Goal: Transaction & Acquisition: Subscribe to service/newsletter

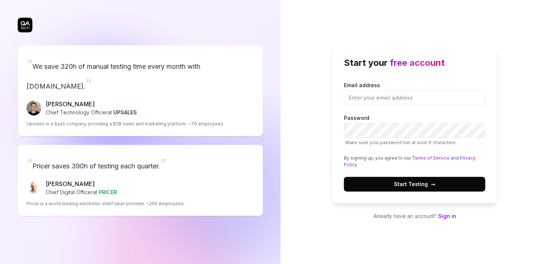
type input "[PERSON_NAME][EMAIL_ADDRESS][DOMAIN_NAME]"
click at [384, 125] on div "Email address [PERSON_NAME][EMAIL_ADDRESS][DOMAIN_NAME] Password Make sure your…" at bounding box center [414, 136] width 141 height 110
click at [410, 190] on button "Start Testing →" at bounding box center [414, 184] width 141 height 15
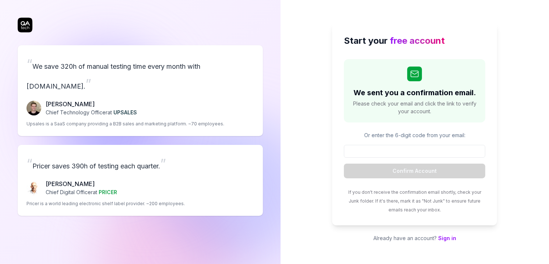
click at [399, 151] on input at bounding box center [414, 151] width 141 height 13
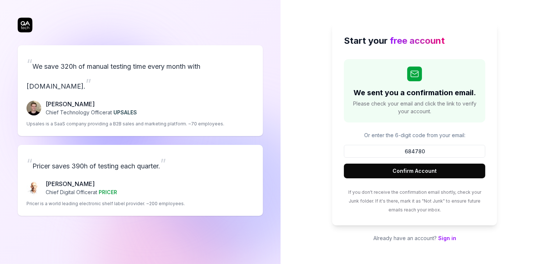
type input "684780"
click at [392, 168] on button "Confirm Account" at bounding box center [414, 171] width 141 height 15
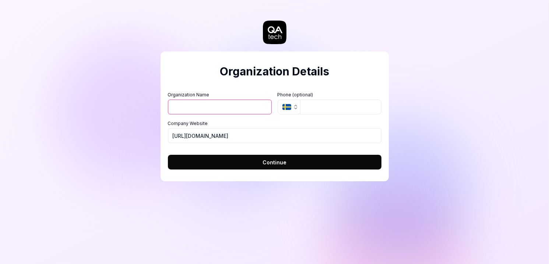
click at [241, 101] on input "Organization Name" at bounding box center [220, 107] width 104 height 15
type input "[PERSON_NAME]"
click at [250, 162] on button "Continue" at bounding box center [274, 162] width 213 height 15
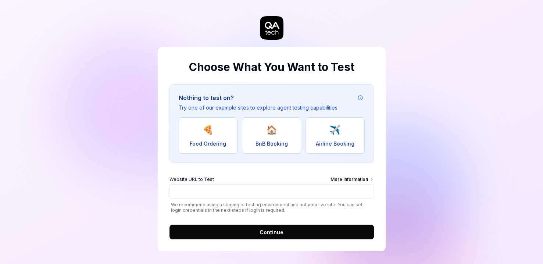
scroll to position [6, 0]
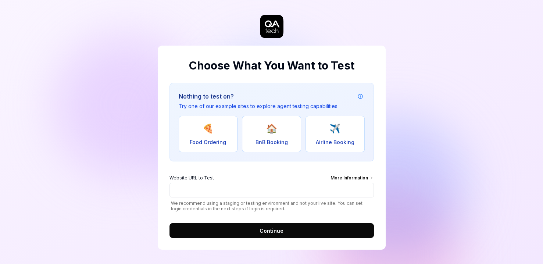
click at [212, 133] on span "🍕" at bounding box center [208, 128] width 11 height 13
type input "[URL][DOMAIN_NAME]"
click at [239, 220] on form "Website URL to Test More Information [URL][DOMAIN_NAME] We recommend using a st…" at bounding box center [272, 204] width 205 height 68
click at [245, 227] on button "Continue" at bounding box center [272, 230] width 205 height 15
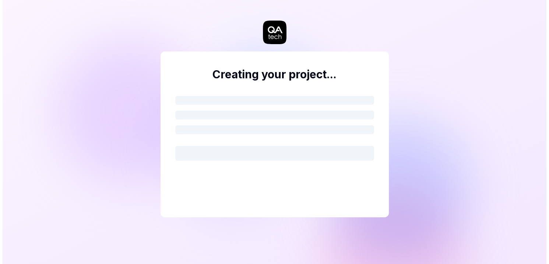
scroll to position [0, 0]
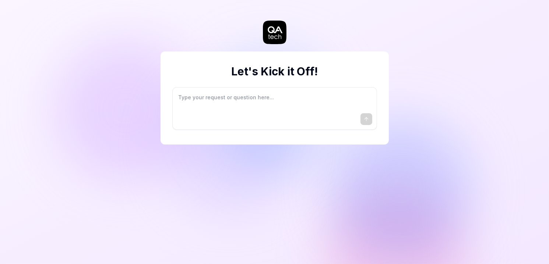
type textarea "*"
type textarea "I"
type textarea "*"
type textarea "I"
type textarea "*"
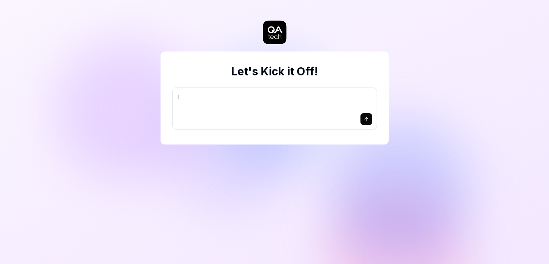
type textarea "I w"
type textarea "*"
type textarea "I wa"
type textarea "*"
type textarea "I wan"
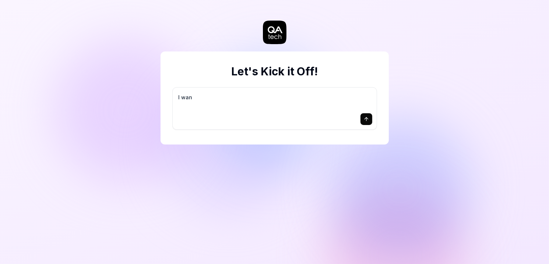
type textarea "*"
type textarea "I want"
type textarea "*"
type textarea "I want"
type textarea "*"
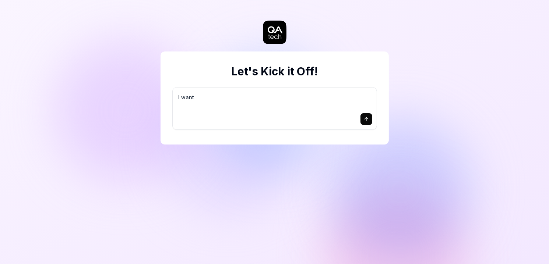
type textarea "I want a"
type textarea "*"
type textarea "I want a"
type textarea "*"
type textarea "I want a g"
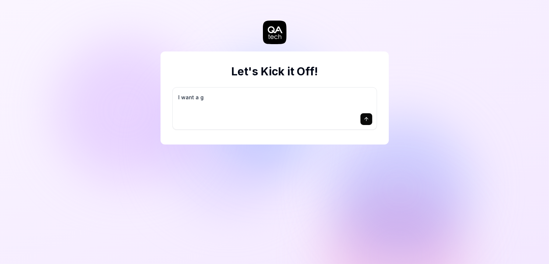
type textarea "*"
type textarea "I want a go"
type textarea "*"
type textarea "I want a goo"
type textarea "*"
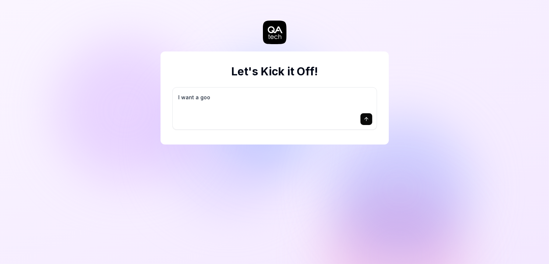
type textarea "I want a good"
type textarea "*"
type textarea "I want a good"
type textarea "*"
type textarea "I want a good t"
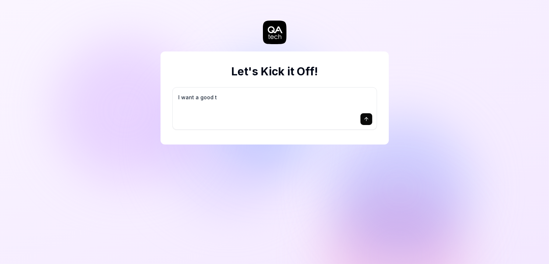
type textarea "*"
type textarea "I want a good te"
type textarea "*"
type textarea "I want a good tes"
type textarea "*"
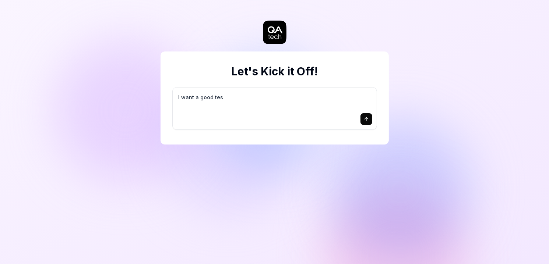
type textarea "I want a good test"
type textarea "*"
type textarea "I want a good test"
type textarea "*"
type textarea "I want a good test s"
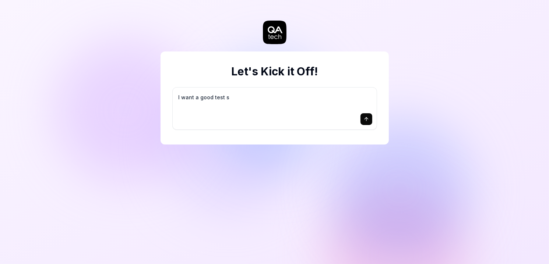
type textarea "*"
type textarea "I want a good test se"
type textarea "*"
type textarea "I want a good test set"
type textarea "*"
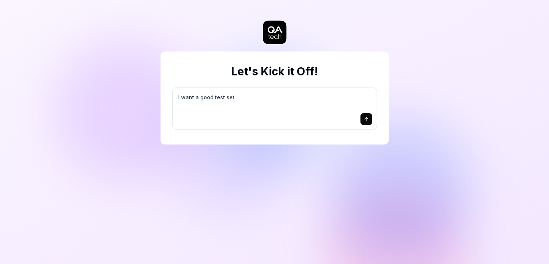
type textarea "I want a good test setu"
type textarea "*"
type textarea "I want a good test setup"
type textarea "*"
type textarea "I want a good test setup"
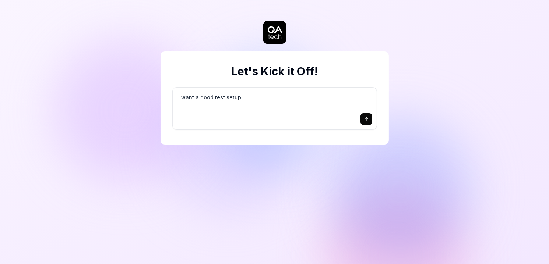
type textarea "*"
type textarea "I want a good test setup f"
type textarea "*"
type textarea "I want a good test setup fo"
type textarea "*"
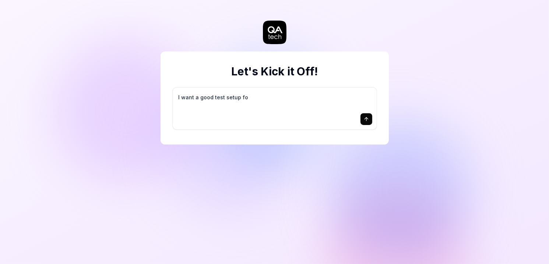
type textarea "I want a good test setup for"
type textarea "*"
type textarea "I want a good test setup for"
type textarea "*"
type textarea "I want a good test setup for m"
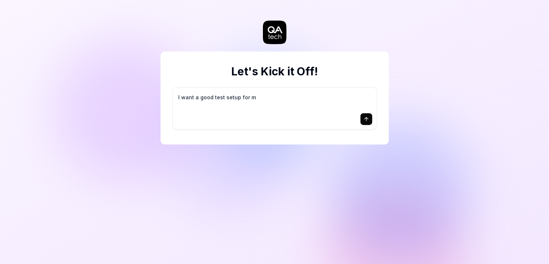
type textarea "*"
type textarea "I want a good test setup for my"
type textarea "*"
type textarea "I want a good test setup for my"
type textarea "*"
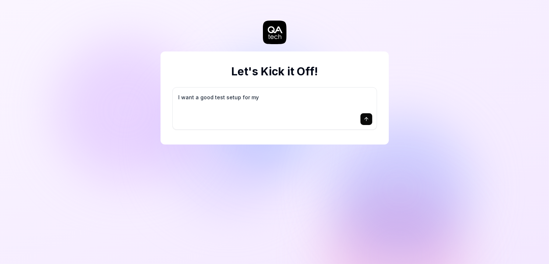
type textarea "I want a good test setup for my s"
type textarea "*"
type textarea "I want a good test setup for my si"
type textarea "*"
type textarea "I want a good test setup for my sit"
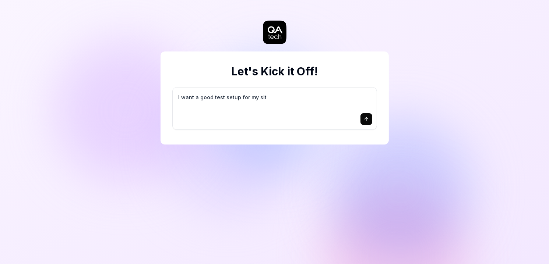
type textarea "*"
type textarea "I want a good test setup for my site"
type textarea "*"
type textarea "I want a good test setup for my site"
type textarea "*"
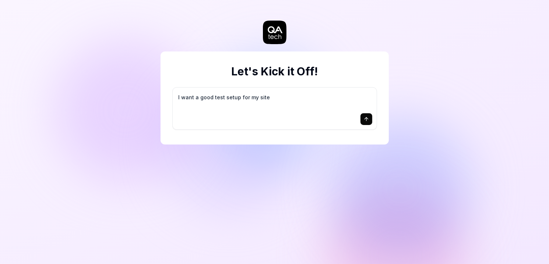
type textarea "I want a good test setup for my site -"
type textarea "*"
type textarea "I want a good test setup for my site -"
type textarea "*"
type textarea "I want a good test setup for my site - h"
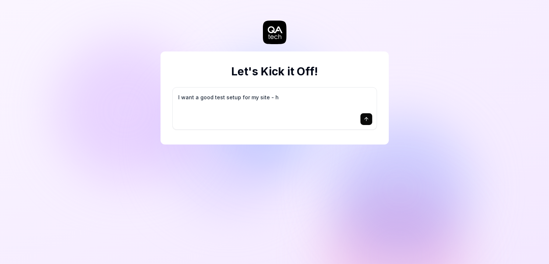
type textarea "*"
type textarea "I want a good test setup for my site - he"
type textarea "*"
type textarea "I want a good test setup for my site - hel"
type textarea "*"
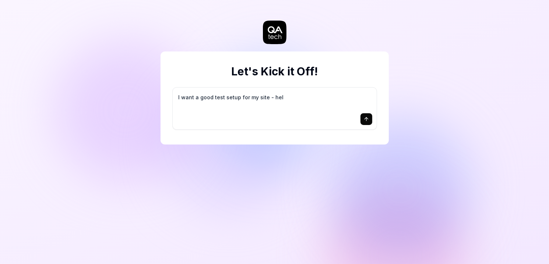
type textarea "I want a good test setup for my site - help"
type textarea "*"
type textarea "I want a good test setup for my site - help"
type textarea "*"
type textarea "I want a good test setup for my site - help m"
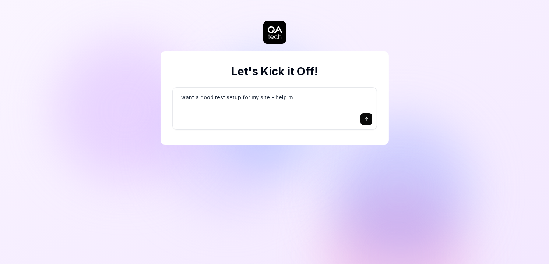
type textarea "*"
type textarea "I want a good test setup for my site - help me"
type textarea "*"
type textarea "I want a good test setup for my site - help me"
type textarea "*"
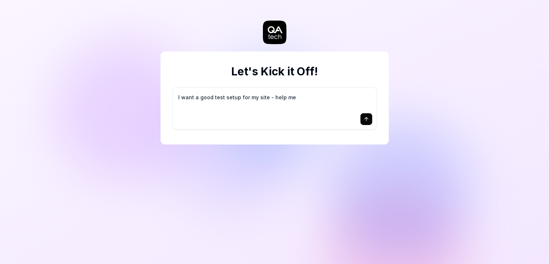
type textarea "I want a good test setup for my site - help me c"
type textarea "*"
type textarea "I want a good test setup for my site - help me cr"
type textarea "*"
type textarea "I want a good test setup for my site - help me cre"
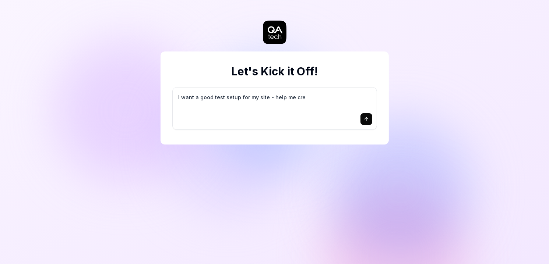
type textarea "*"
type textarea "I want a good test setup for my site - help me crea"
type textarea "*"
type textarea "I want a good test setup for my site - help me creat"
type textarea "*"
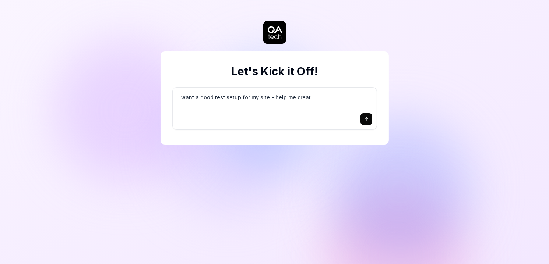
type textarea "I want a good test setup for my site - help me create"
type textarea "*"
type textarea "I want a good test setup for my site - help me create"
type textarea "*"
type textarea "I want a good test setup for my site - help me create t"
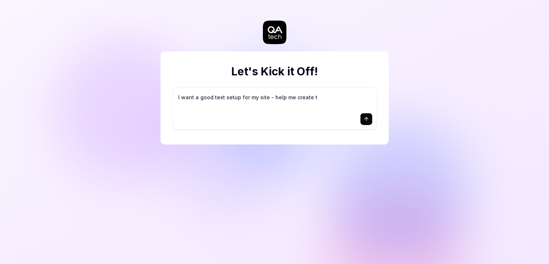
type textarea "*"
type textarea "I want a good test setup for my site - help me create th"
type textarea "*"
type textarea "I want a good test setup for my site - help me create the"
type textarea "*"
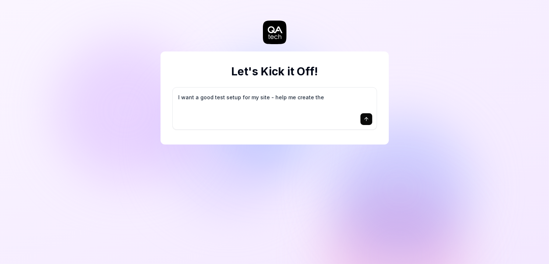
type textarea "I want a good test setup for my site - help me create the"
type textarea "*"
type textarea "I want a good test setup for my site - help me create the f"
type textarea "*"
type textarea "I want a good test setup for my site - help me create the fi"
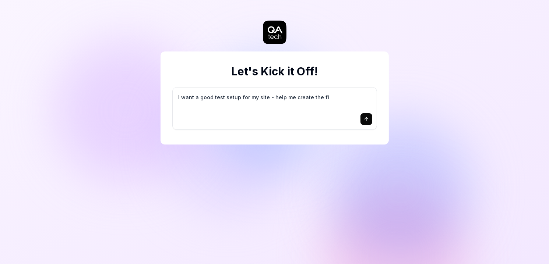
type textarea "*"
type textarea "I want a good test setup for my site - help me create the fir"
type textarea "*"
type textarea "I want a good test setup for my site - help me create the firs"
type textarea "*"
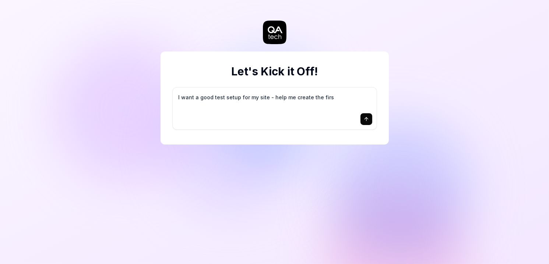
type textarea "I want a good test setup for my site - help me create the first"
type textarea "*"
type textarea "I want a good test setup for my site - help me create the first"
type textarea "*"
type textarea "I want a good test setup for my site - help me create the first 3"
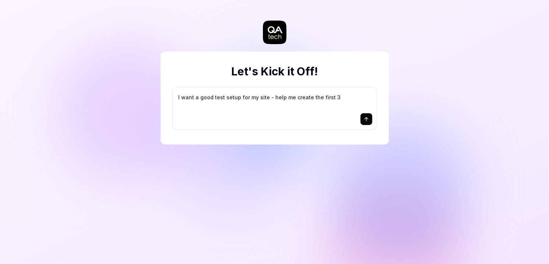
type textarea "*"
type textarea "I want a good test setup for my site - help me create the first 3-"
type textarea "*"
type textarea "I want a good test setup for my site - help me create the first 3-5"
type textarea "*"
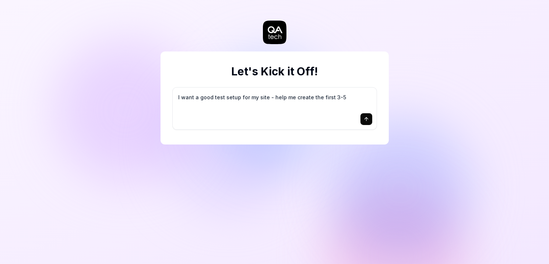
type textarea "I want a good test setup for my site - help me create the first 3-5"
type textarea "*"
type textarea "I want a good test setup for my site - help me create the first 3-5 t"
type textarea "*"
type textarea "I want a good test setup for my site - help me create the first 3-5 te"
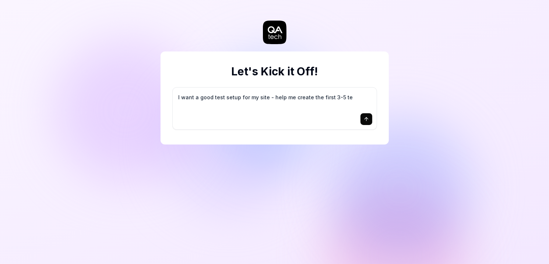
type textarea "*"
type textarea "I want a good test setup for my site - help me create the first 3-5 tes"
type textarea "*"
type textarea "I want a good test setup for my site - help me create the first 3-5 test"
type textarea "*"
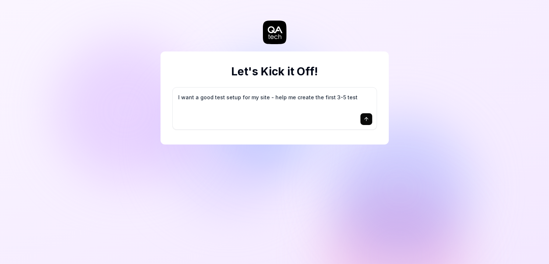
type textarea "I want a good test setup for my site - help me create the first 3-5 test"
type textarea "*"
type textarea "I want a good test setup for my site - help me create the first 3-5 test c"
type textarea "*"
type textarea "I want a good test setup for my site - help me create the first 3-5 test ca"
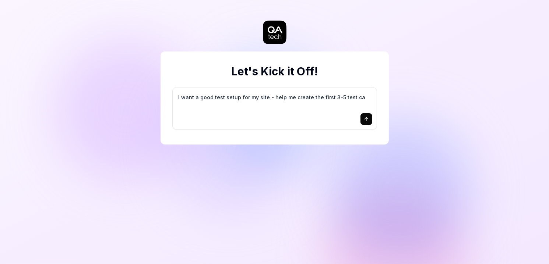
type textarea "*"
type textarea "I want a good test setup for my site - help me create the first 3-5 test cas"
type textarea "*"
type textarea "I want a good test setup for my site - help me create the first 3-5 test case"
type textarea "*"
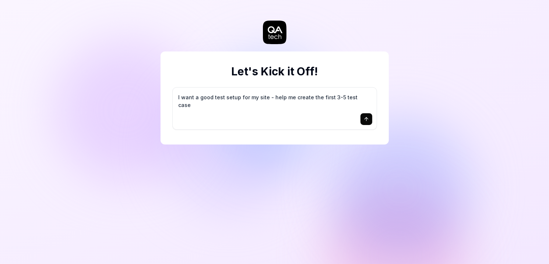
type textarea "I want a good test setup for my site - help me create the first 3-5 test cases"
click at [365, 117] on icon "submit" at bounding box center [366, 119] width 6 height 6
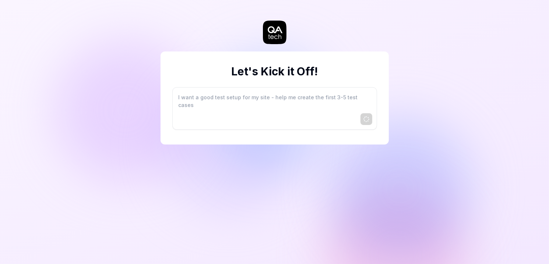
type textarea "*"
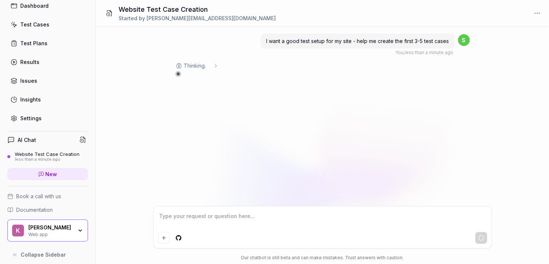
scroll to position [37, 0]
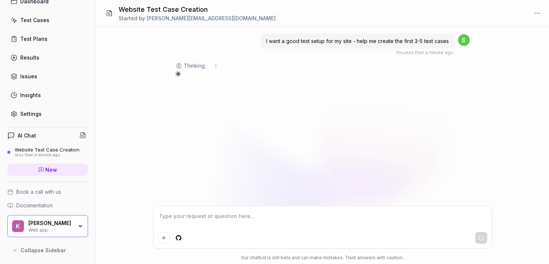
click at [69, 226] on div "[PERSON_NAME] Web app" at bounding box center [52, 226] width 49 height 13
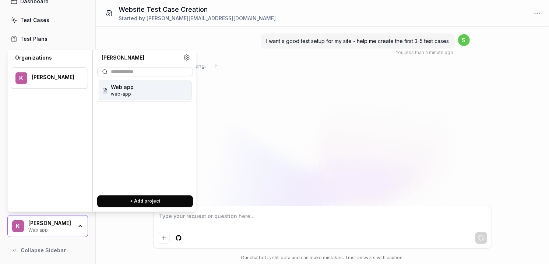
click at [69, 226] on div "[PERSON_NAME] Web app" at bounding box center [52, 226] width 49 height 13
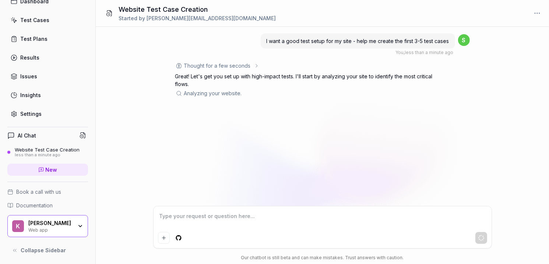
drag, startPoint x: 407, startPoint y: 261, endPoint x: 285, endPoint y: 195, distance: 139.1
click at [0, 0] on div "I want a good test setup for my site - help me create the first 3-5 test cases …" at bounding box center [0, 0] width 0 height 0
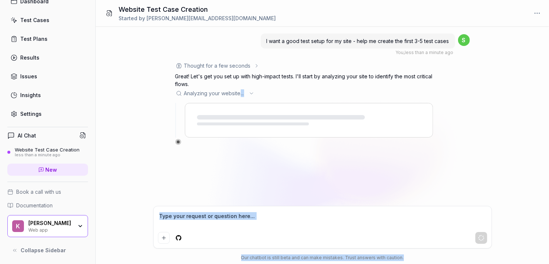
click at [197, 170] on div "I want a good test setup for my site - help me create the first 3-5 test cases …" at bounding box center [322, 116] width 453 height 179
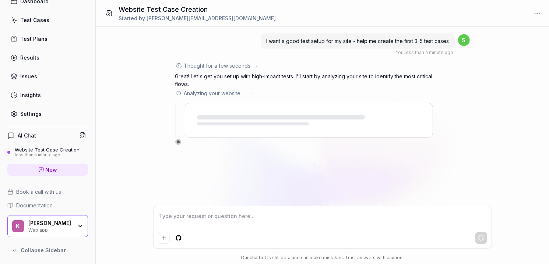
scroll to position [0, 0]
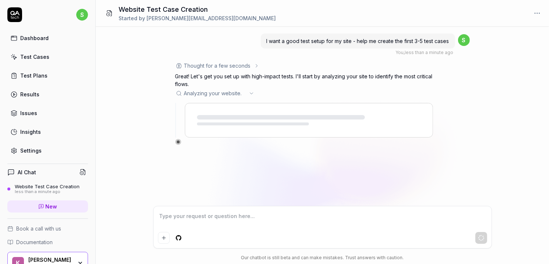
click at [78, 13] on html "s Dashboard Test Cases Test Plans Results Issues Insights Settings AI Chat Webs…" at bounding box center [274, 132] width 549 height 264
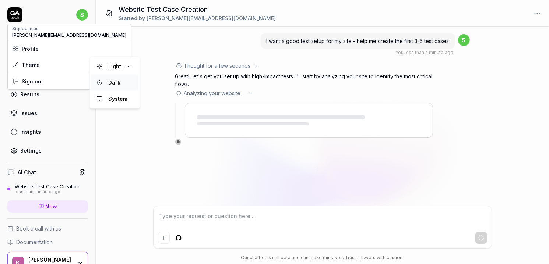
click at [107, 85] on div "Dark" at bounding box center [114, 82] width 18 height 11
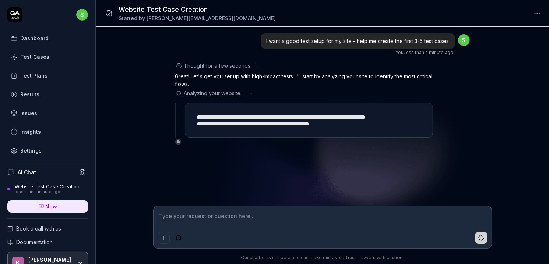
type textarea "*"
click at [33, 145] on link "Settings" at bounding box center [47, 151] width 81 height 14
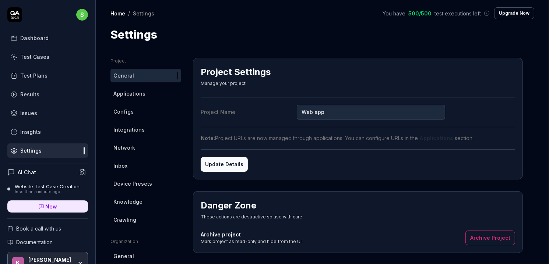
click at [499, 13] on button "Upgrade Now" at bounding box center [514, 13] width 40 height 12
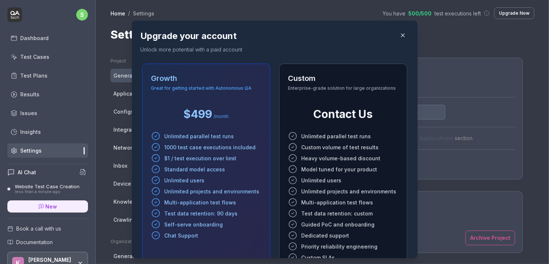
scroll to position [67, 0]
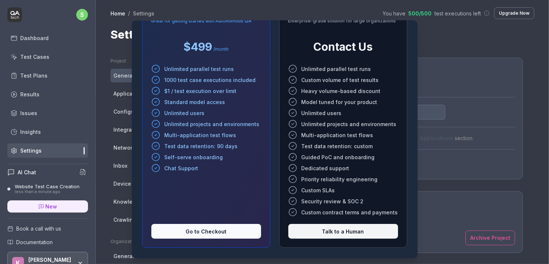
click at [199, 226] on button "Go to Checkout" at bounding box center [206, 231] width 110 height 15
